Goal: Information Seeking & Learning: Learn about a topic

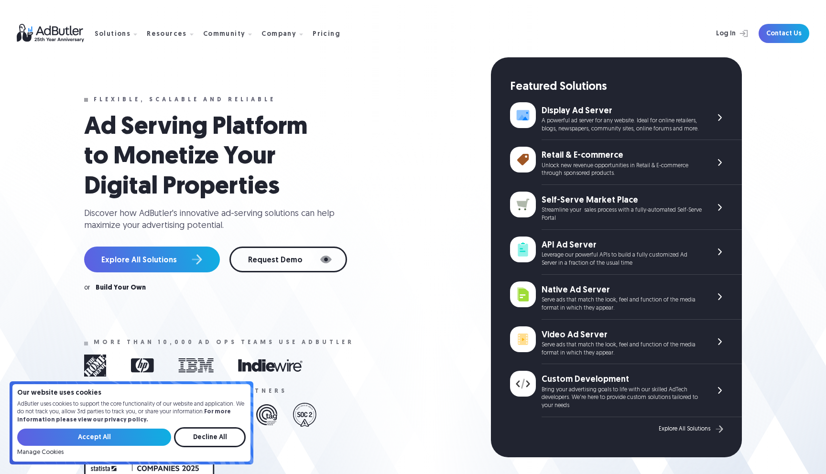
click at [52, 31] on img at bounding box center [56, 33] width 78 height 19
click at [320, 34] on div "Pricing" at bounding box center [327, 34] width 28 height 7
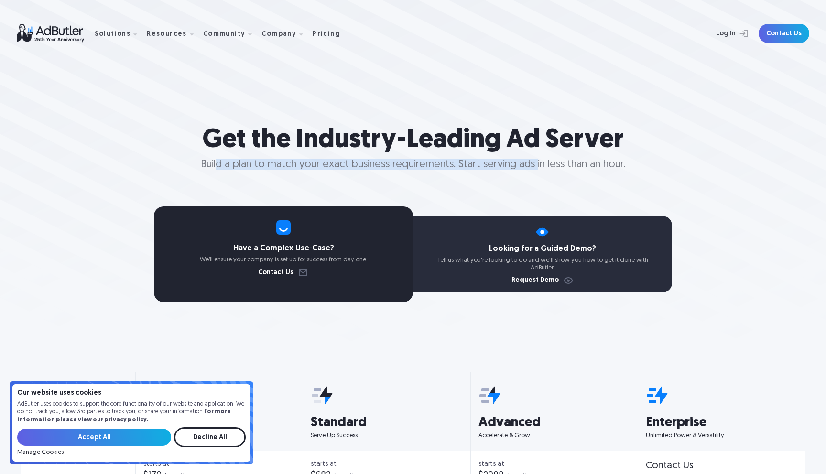
drag, startPoint x: 217, startPoint y: 166, endPoint x: 544, endPoint y: 164, distance: 327.0
click at [535, 164] on p "Build a plan to match your exact business requirements. Start serving ads in le…" at bounding box center [413, 165] width 826 height 7
click at [545, 163] on p "Build a plan to match your exact business requirements. Start serving ads in le…" at bounding box center [413, 165] width 826 height 7
drag, startPoint x: 233, startPoint y: 165, endPoint x: 578, endPoint y: 166, distance: 345.6
click at [571, 166] on p "Build a plan to match your exact business requirements. Start serving ads in le…" at bounding box center [413, 165] width 826 height 7
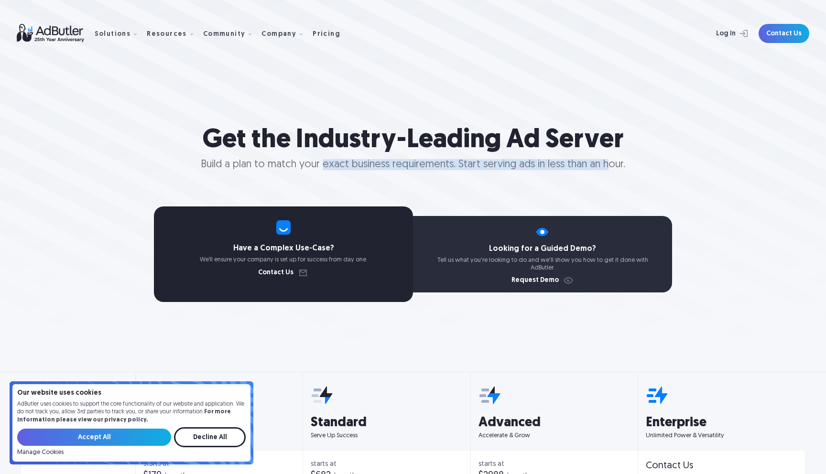
drag, startPoint x: 600, startPoint y: 161, endPoint x: 314, endPoint y: 162, distance: 285.9
click at [320, 163] on p "Build a plan to match your exact business requirements. Start serving ads in le…" at bounding box center [413, 165] width 826 height 7
drag, startPoint x: 306, startPoint y: 160, endPoint x: 303, endPoint y: 151, distance: 10.0
click at [306, 162] on p "Build a plan to match your exact business requirements. Start serving ads in le…" at bounding box center [413, 165] width 826 height 7
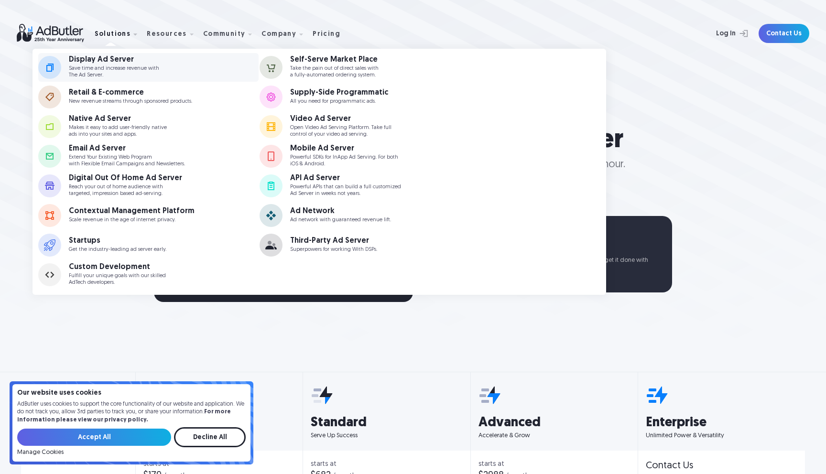
click at [131, 70] on p "Save time and increase revenue with The Ad Server." at bounding box center [114, 71] width 90 height 12
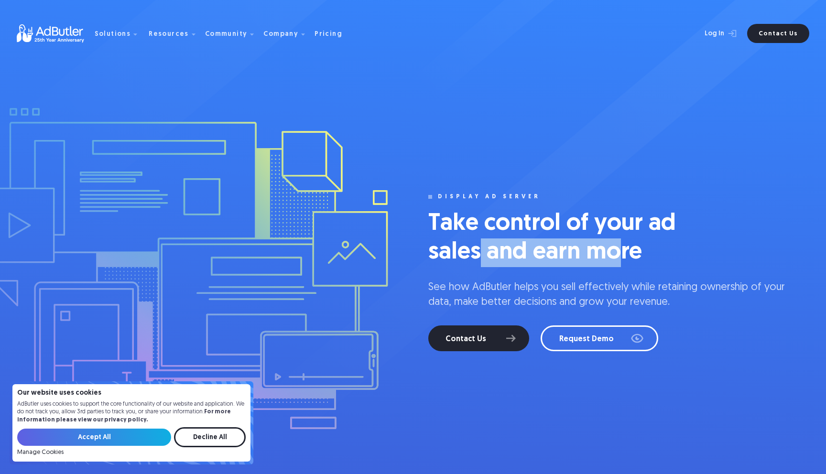
drag, startPoint x: 611, startPoint y: 248, endPoint x: 475, endPoint y: 236, distance: 136.8
click at [478, 249] on h1 "Take control of your ad sales and earn more" at bounding box center [571, 238] width 287 height 57
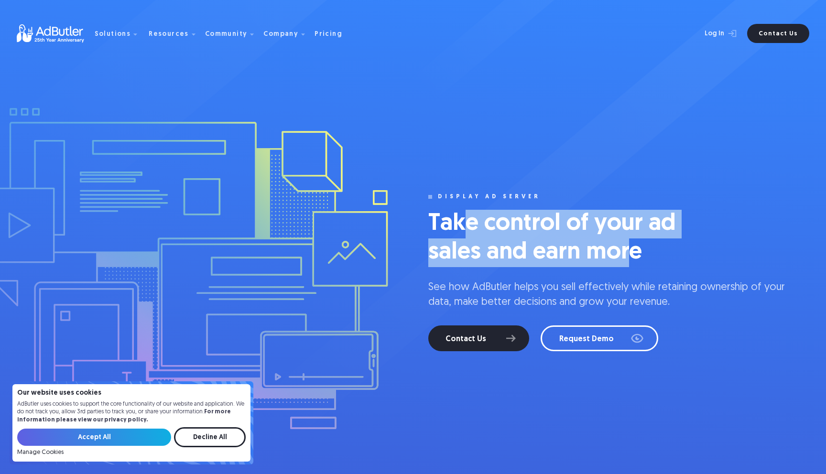
drag, startPoint x: 513, startPoint y: 231, endPoint x: 642, endPoint y: 253, distance: 130.5
click at [631, 253] on h1 "Take control of your ad sales and earn more" at bounding box center [571, 238] width 287 height 57
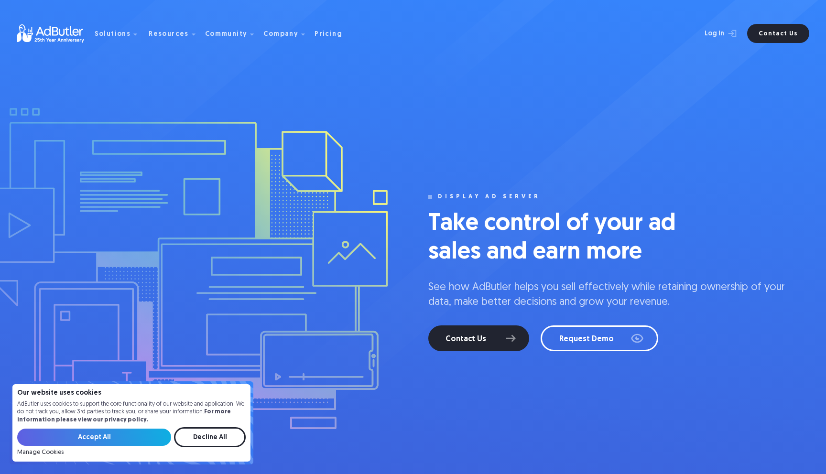
click at [647, 253] on h1 "Take control of your ad sales and earn more" at bounding box center [571, 238] width 287 height 57
click at [53, 29] on img at bounding box center [56, 33] width 78 height 19
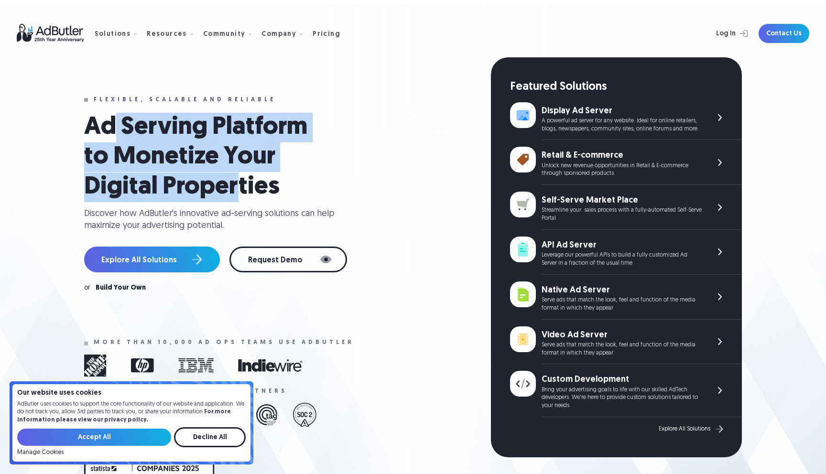
click at [238, 189] on h1 "Ad Serving Platform to Monetize Your Digital Properties" at bounding box center [208, 157] width 249 height 89
drag, startPoint x: 256, startPoint y: 190, endPoint x: 118, endPoint y: 127, distance: 152.3
click at [130, 131] on h1 "Ad Serving Platform to Monetize Your Digital Properties" at bounding box center [208, 157] width 249 height 89
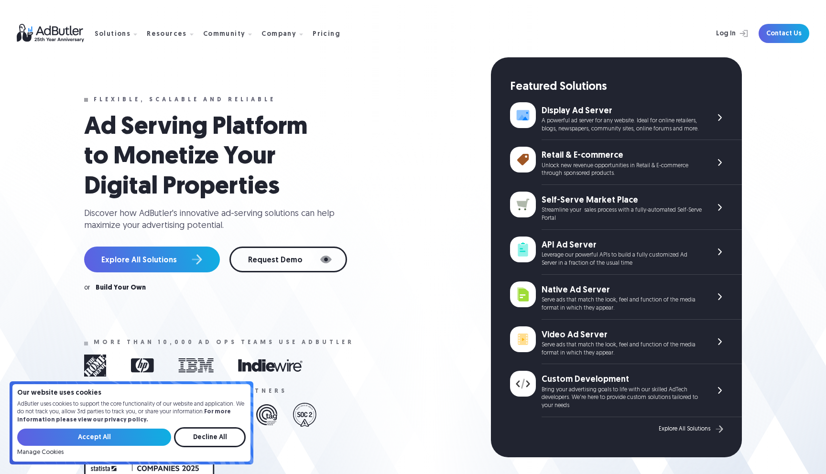
click at [118, 127] on h1 "Ad Serving Platform to Monetize Your Digital Properties" at bounding box center [208, 157] width 249 height 89
